Goal: Task Accomplishment & Management: Use online tool/utility

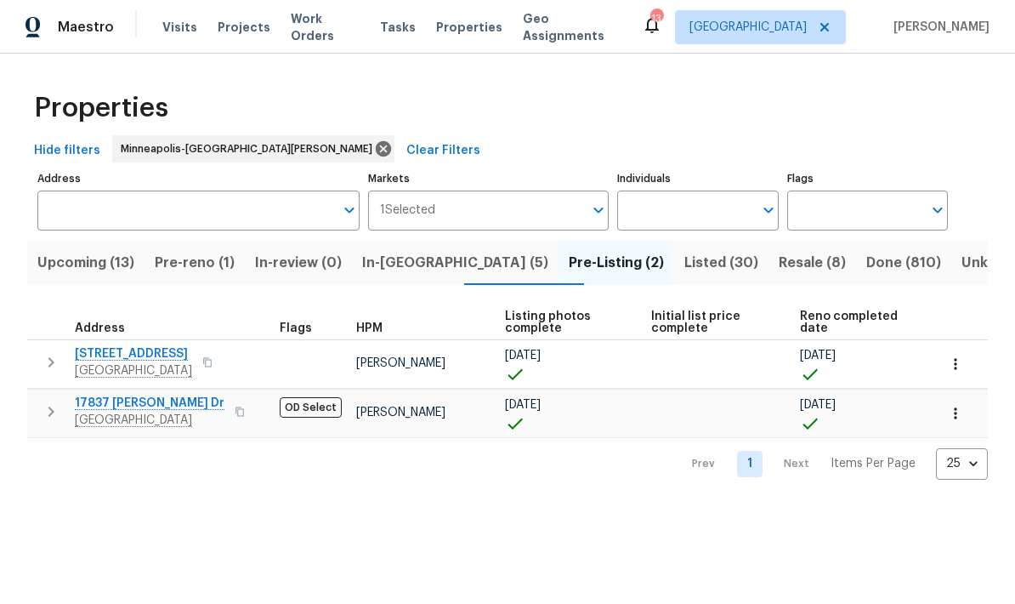
click at [210, 260] on span "Pre-reno (1)" at bounding box center [195, 263] width 80 height 24
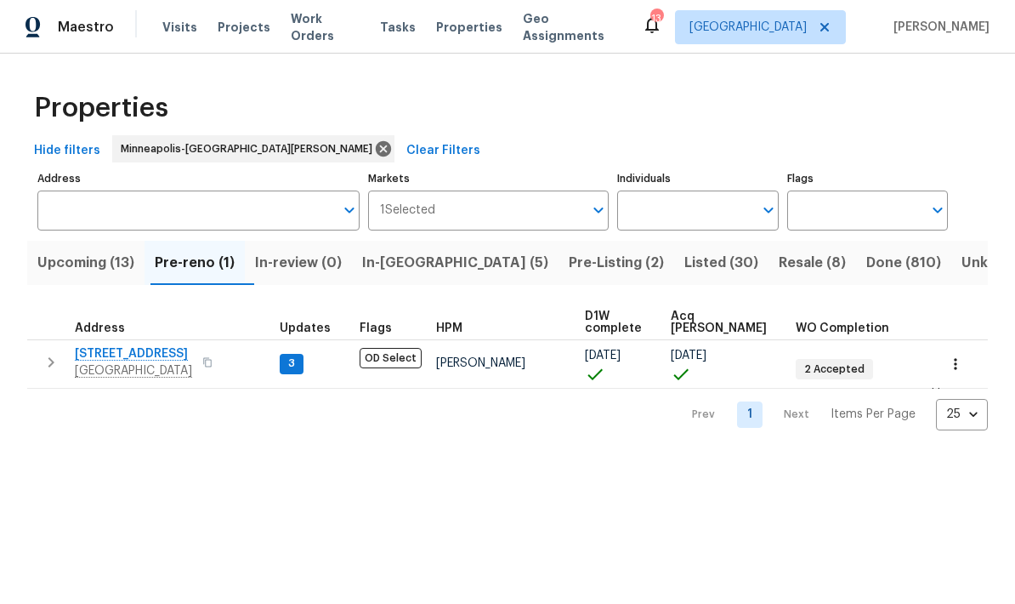
click at [83, 267] on span "Upcoming (13)" at bounding box center [85, 263] width 97 height 24
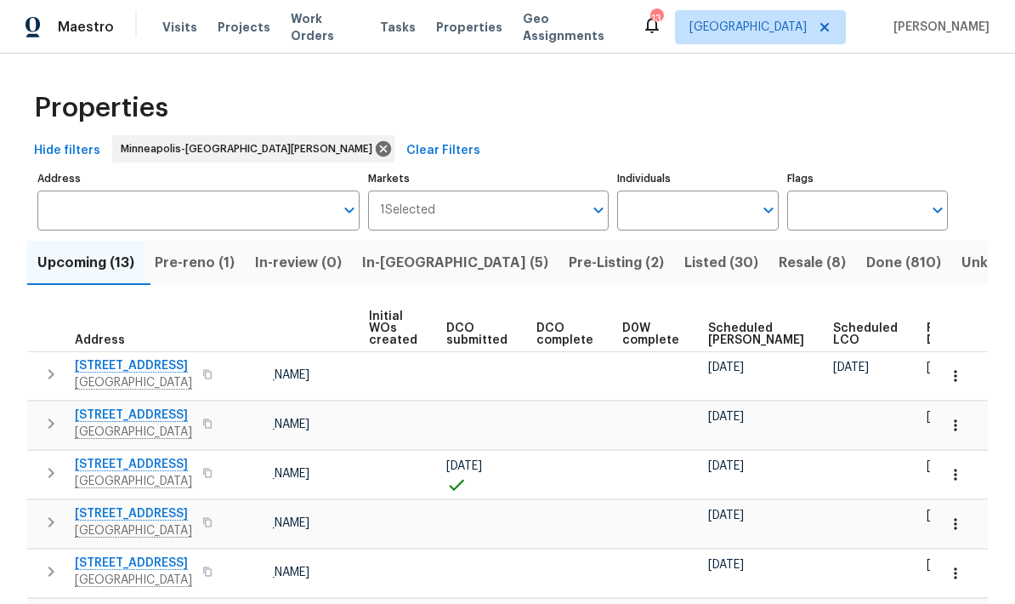
scroll to position [0, 120]
click at [928, 335] on div "Ready Date" at bounding box center [954, 334] width 53 height 24
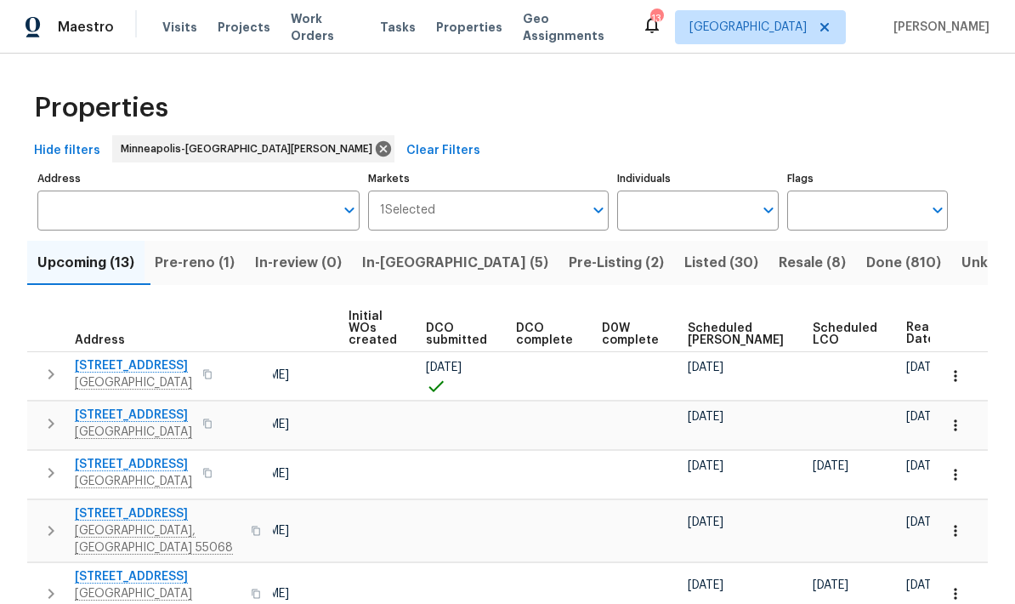
scroll to position [0, 140]
click at [399, 264] on span "In-reno (5)" at bounding box center [455, 263] width 186 height 24
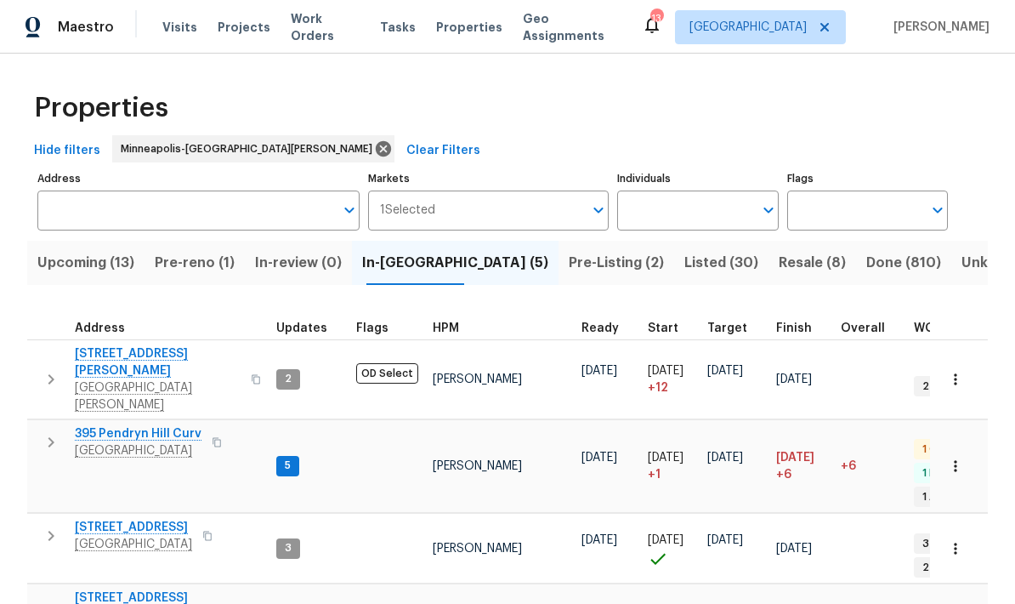
scroll to position [0, 3]
click at [100, 442] on span "Woodbury, MN 55125" at bounding box center [138, 450] width 127 height 17
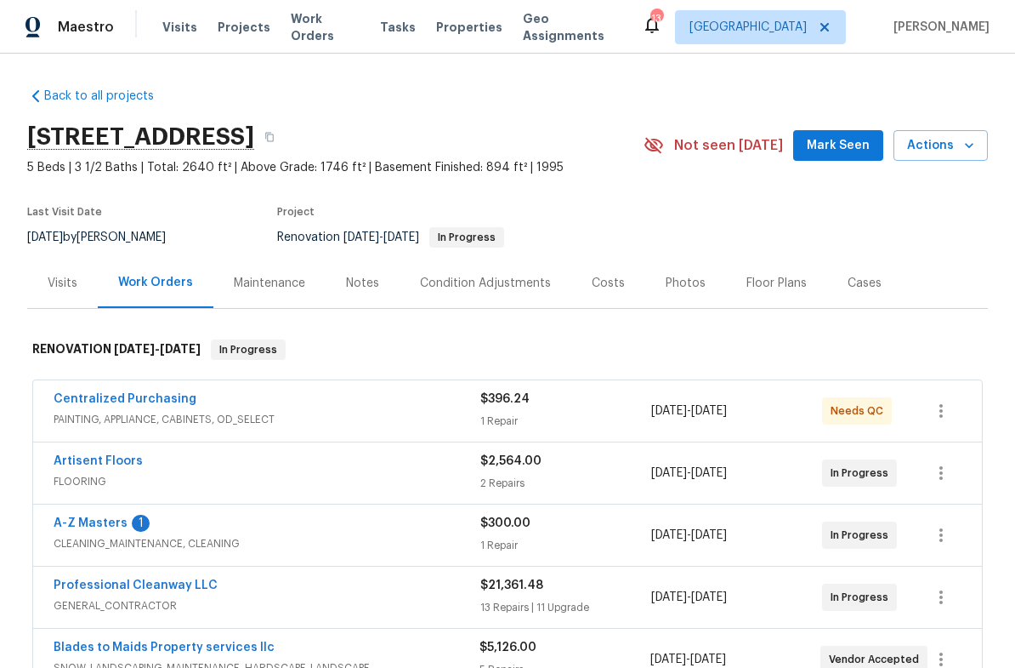
click at [73, 526] on link "A-Z Masters" at bounding box center [91, 523] width 74 height 12
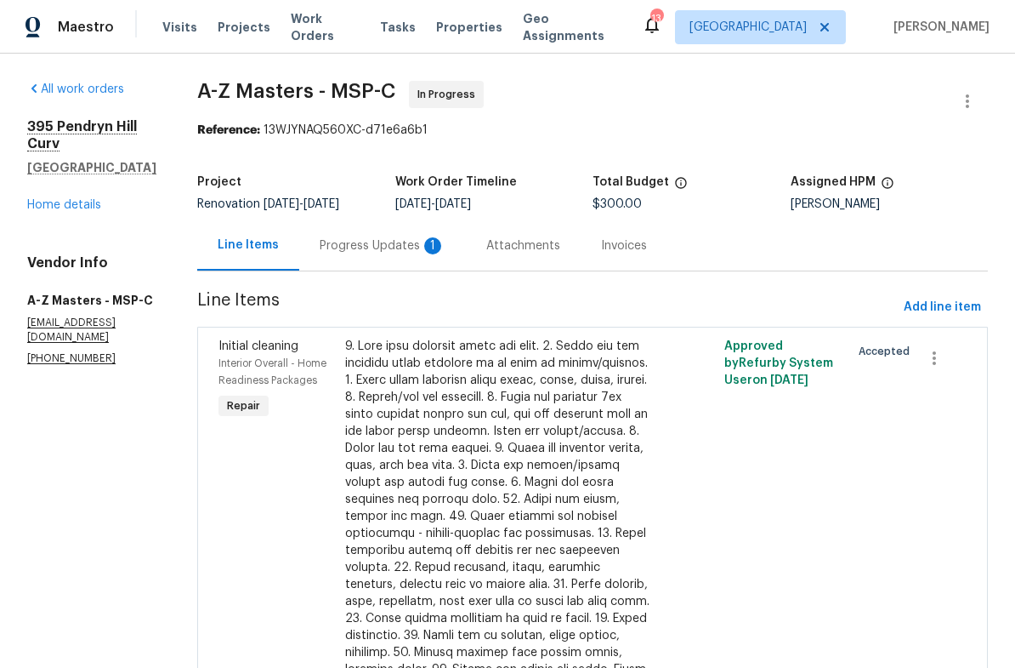
click at [320, 242] on div "Progress Updates 1" at bounding box center [383, 245] width 126 height 17
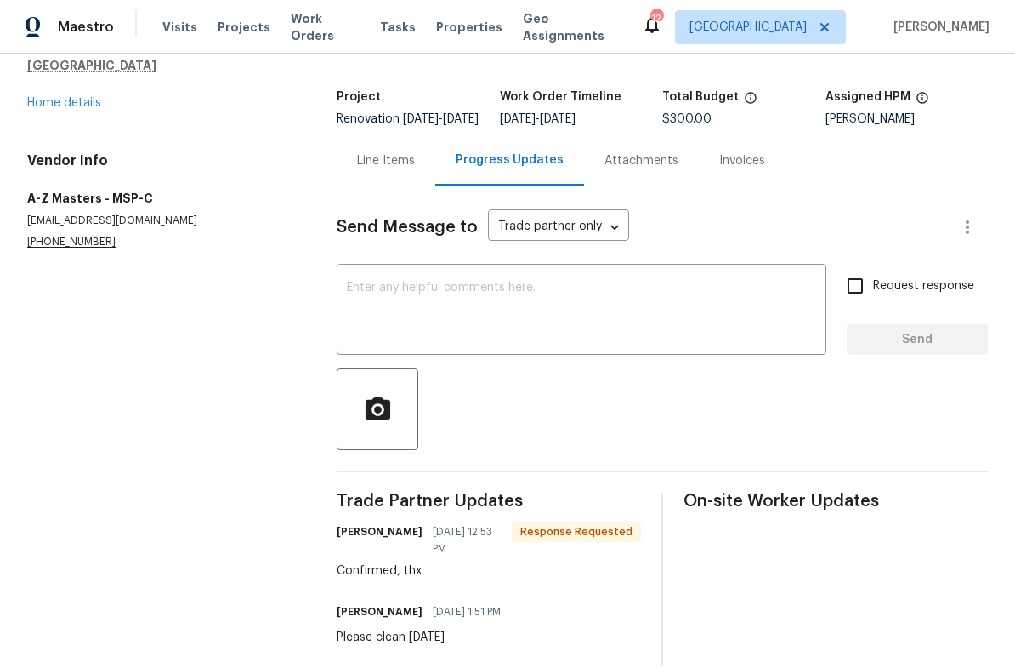
click at [359, 294] on textarea at bounding box center [581, 311] width 469 height 60
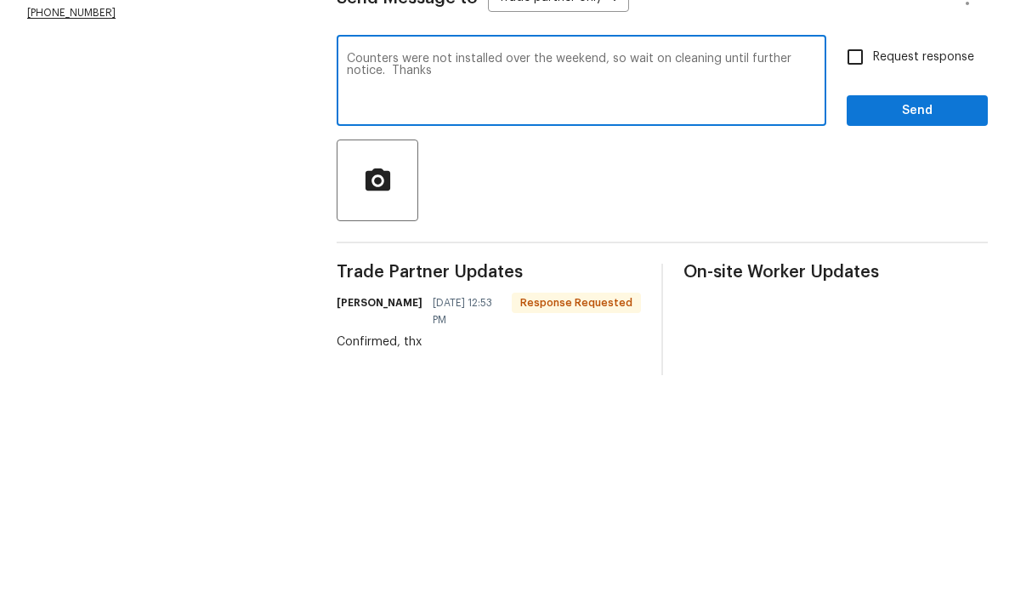
type textarea "Counters were not installed over the weekend, so wait on cleaning until further…"
click at [859, 268] on input "Request response" at bounding box center [856, 286] width 36 height 36
checkbox input "true"
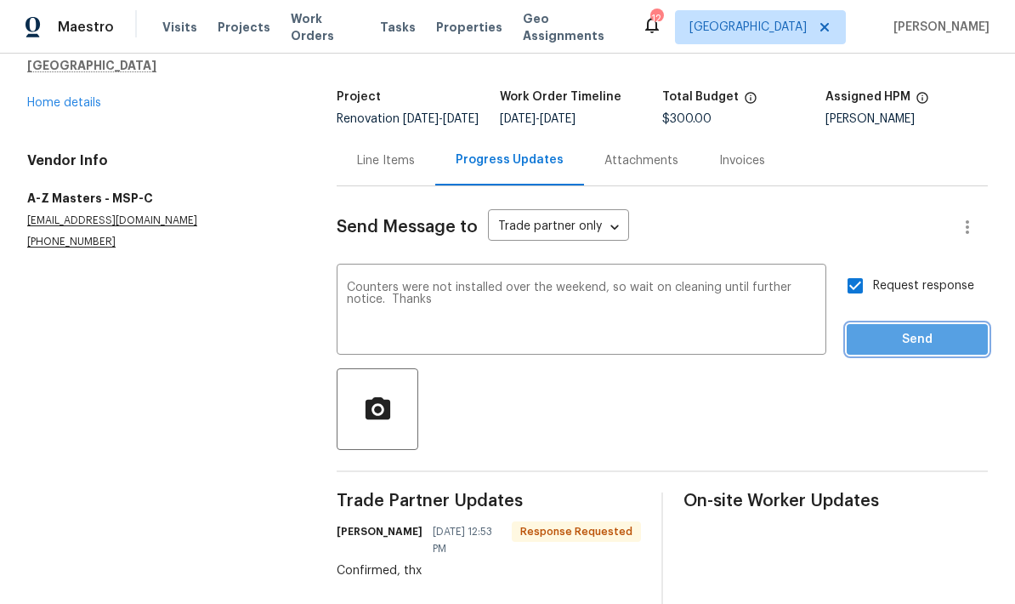
click at [893, 324] on button "Send" at bounding box center [917, 339] width 141 height 31
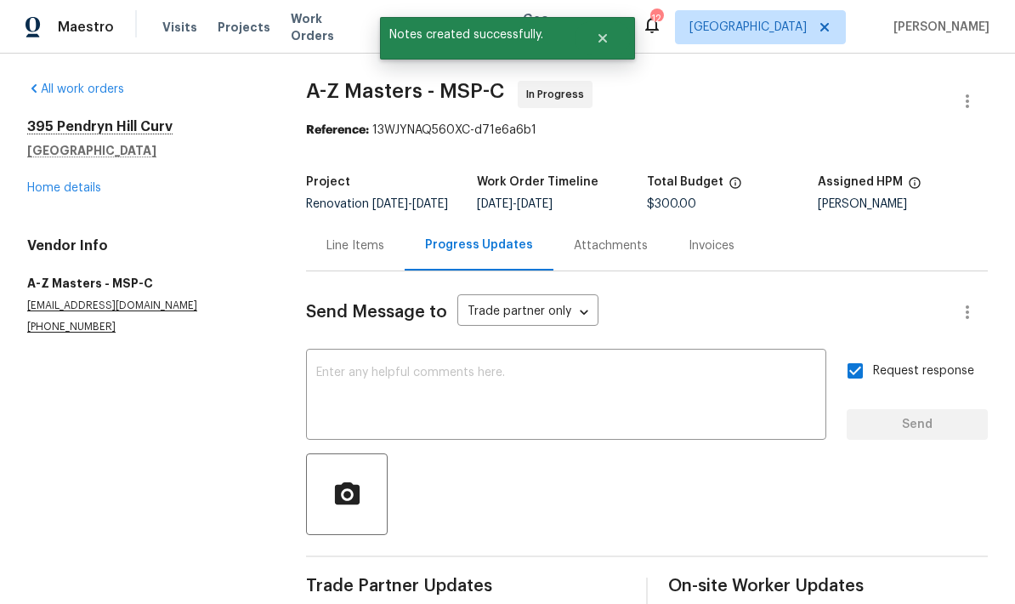
click at [38, 182] on link "Home details" at bounding box center [64, 188] width 74 height 12
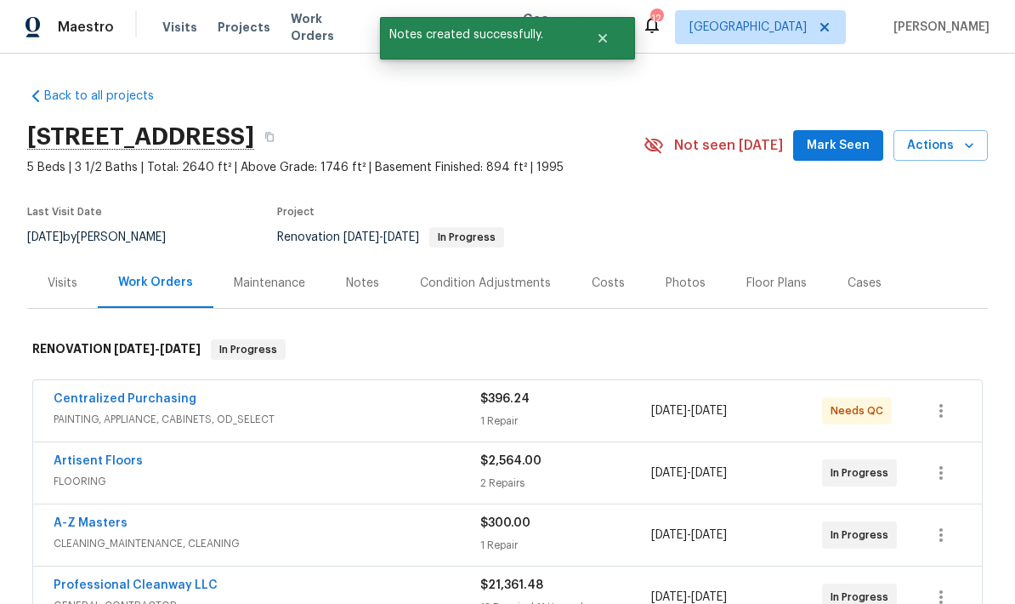
click at [355, 275] on div "Notes" at bounding box center [362, 283] width 33 height 17
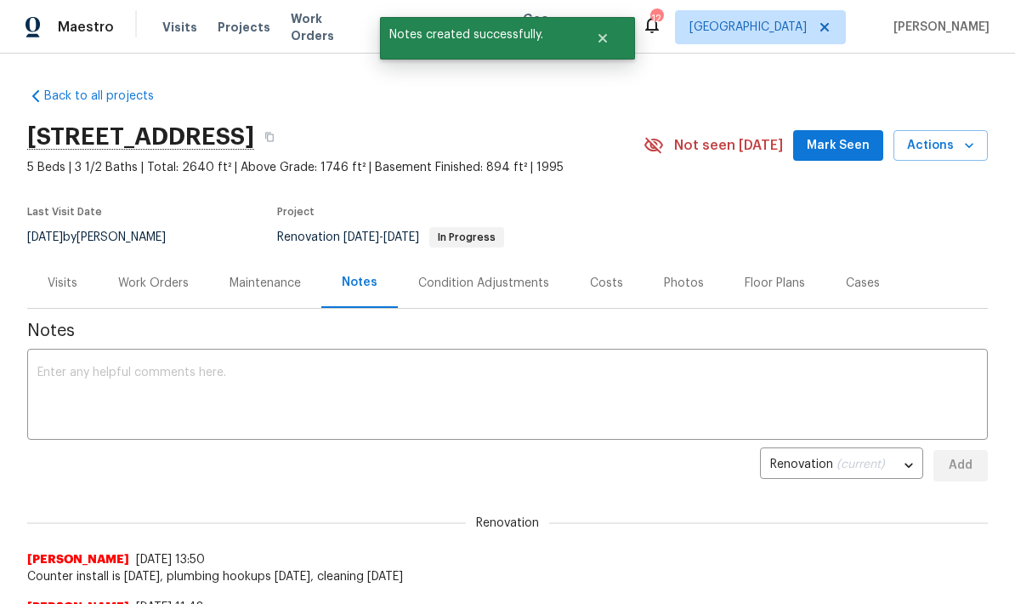
click at [71, 391] on textarea at bounding box center [507, 397] width 941 height 60
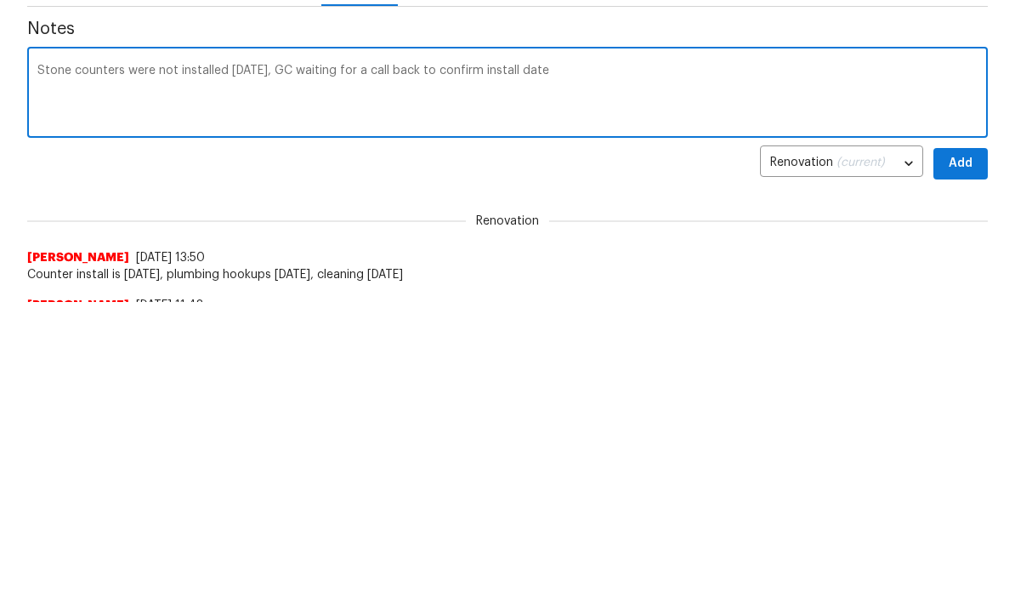
type textarea "Stone counters were not installed on Saturday, GC waiting for a call back to co…"
click at [959, 455] on span "Add" at bounding box center [960, 465] width 27 height 21
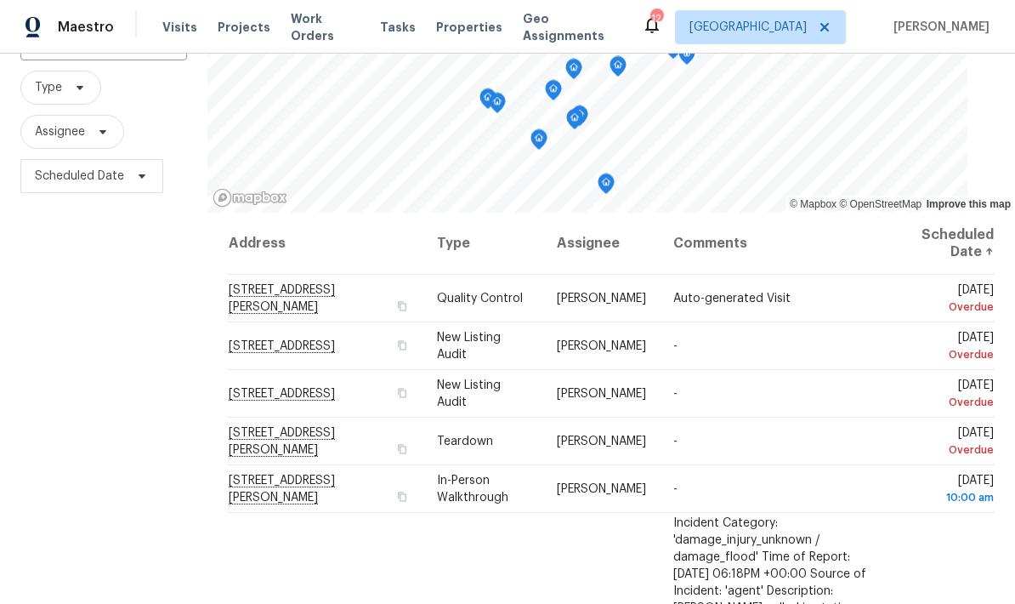
scroll to position [144, 0]
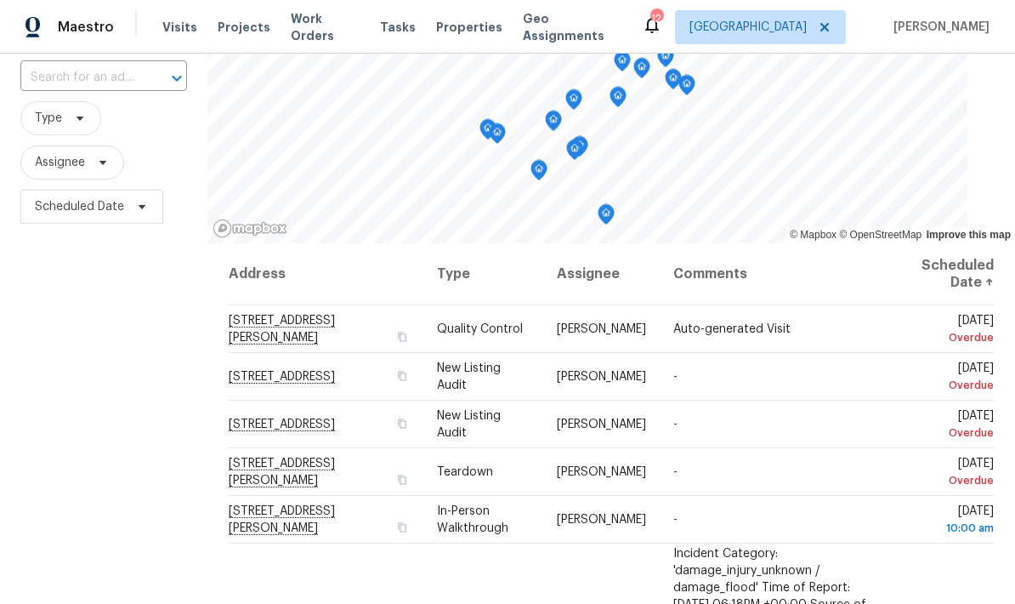
scroll to position [122, 0]
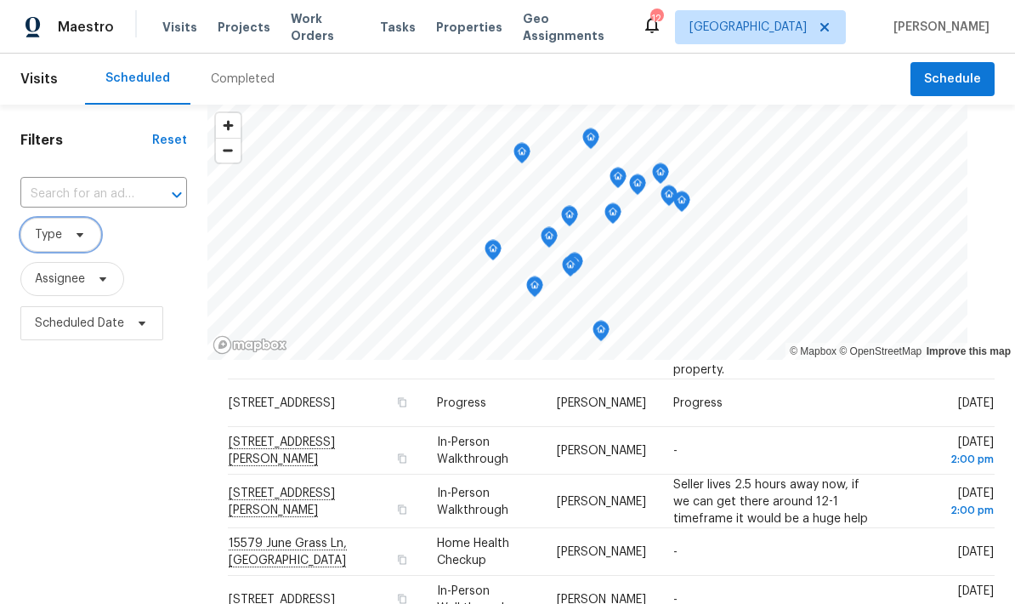
click at [44, 226] on span "Type" at bounding box center [48, 234] width 27 height 17
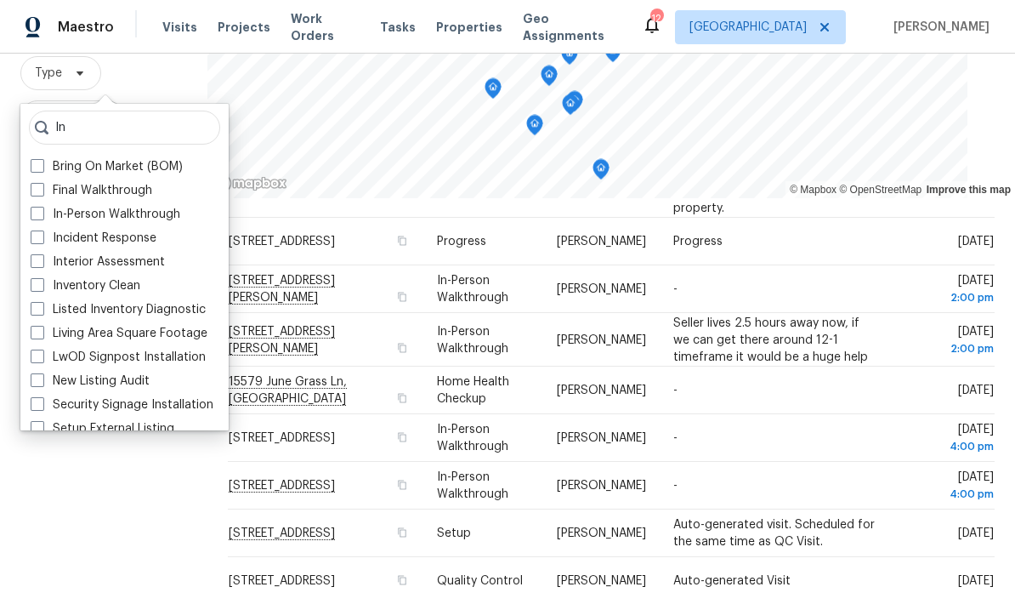
scroll to position [164, 0]
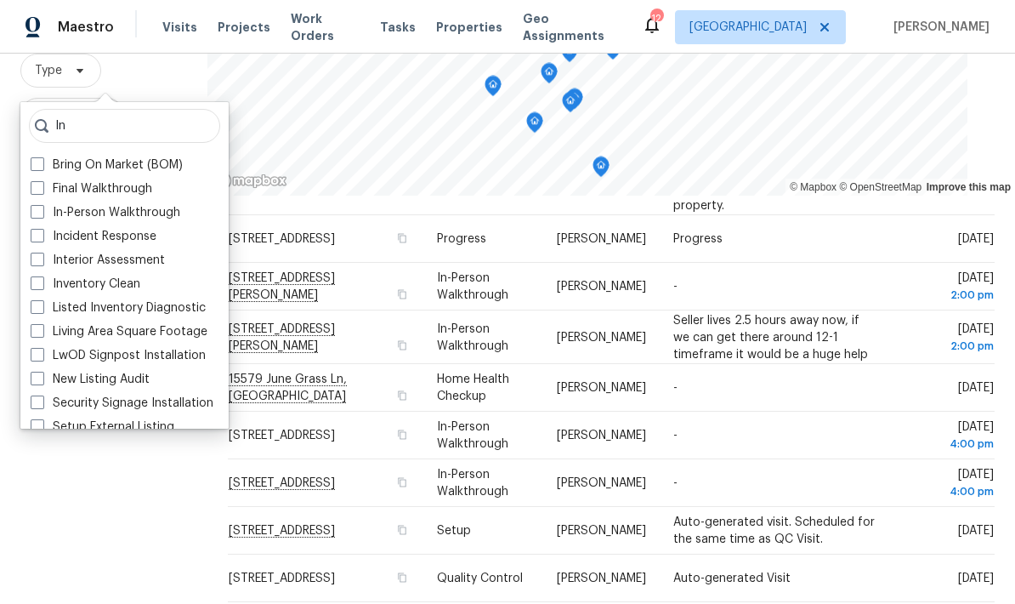
type input "In"
click at [36, 205] on span at bounding box center [38, 212] width 14 height 14
click at [36, 204] on input "In-Person Walkthrough" at bounding box center [36, 209] width 11 height 11
checkbox input "true"
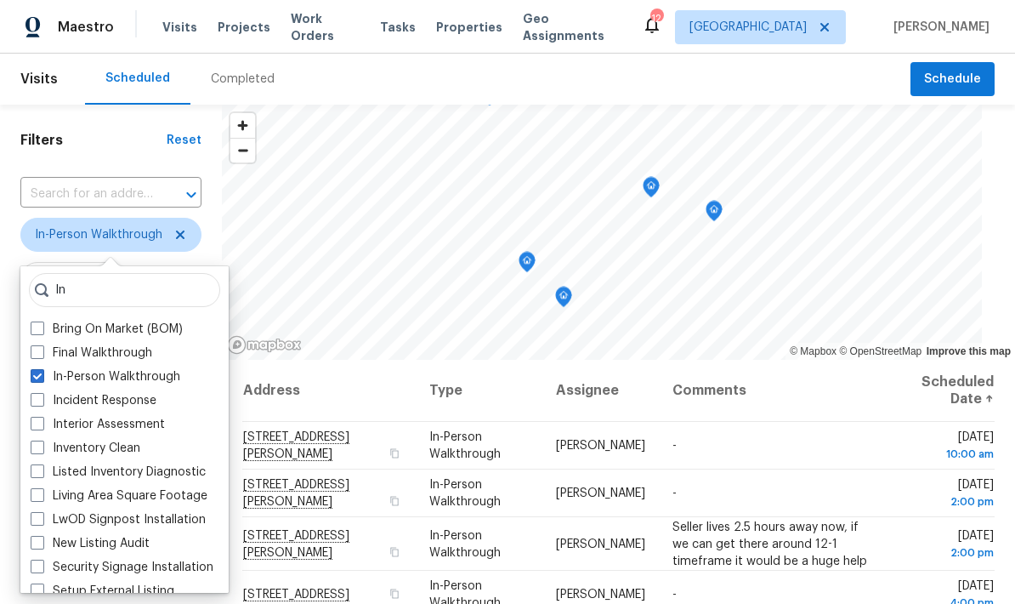
click at [397, 80] on div "Scheduled Completed" at bounding box center [498, 79] width 826 height 51
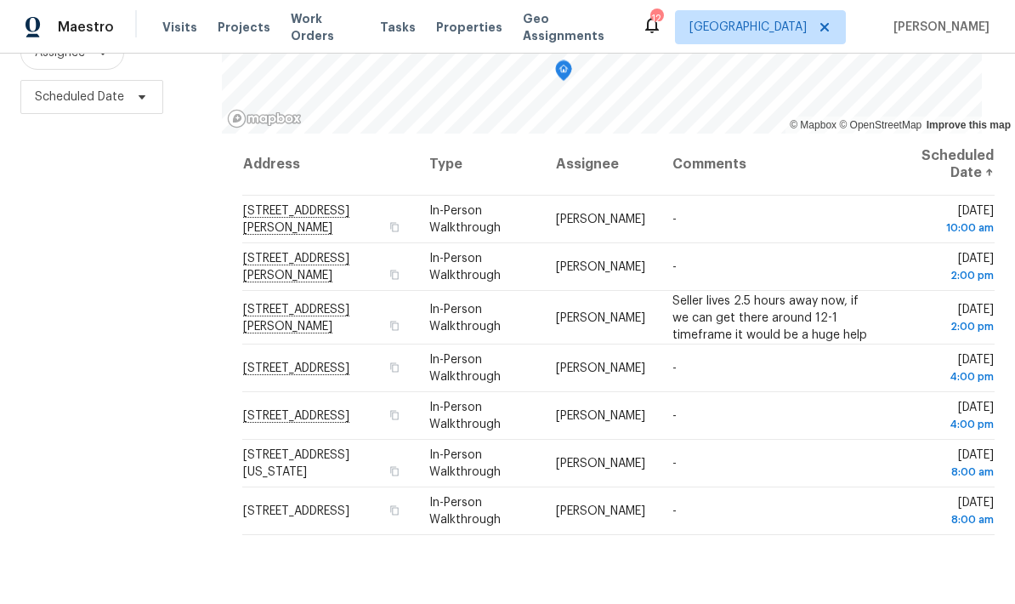
scroll to position [225, 0]
